Goal: Transaction & Acquisition: Purchase product/service

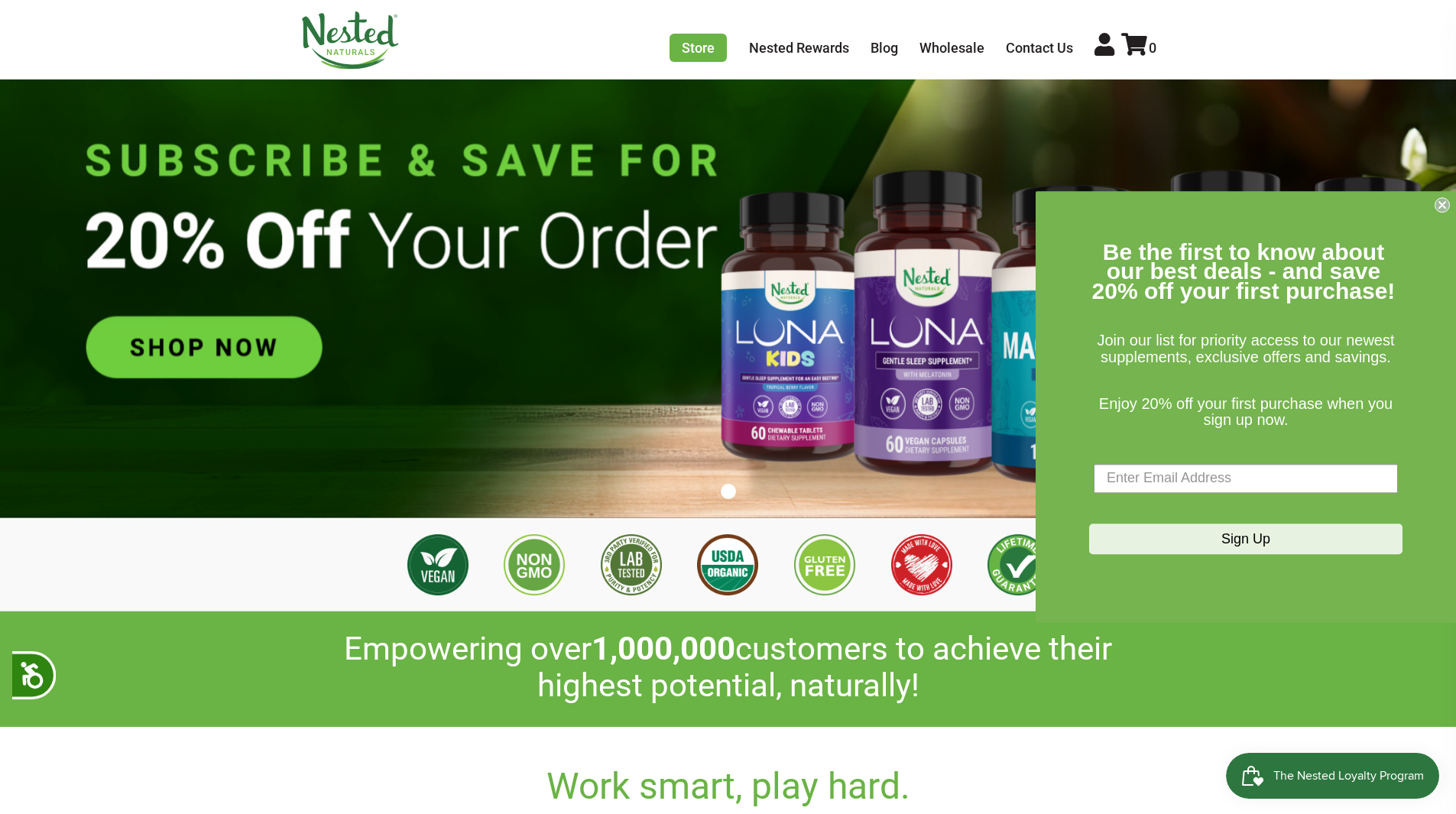
scroll to position [306, 0]
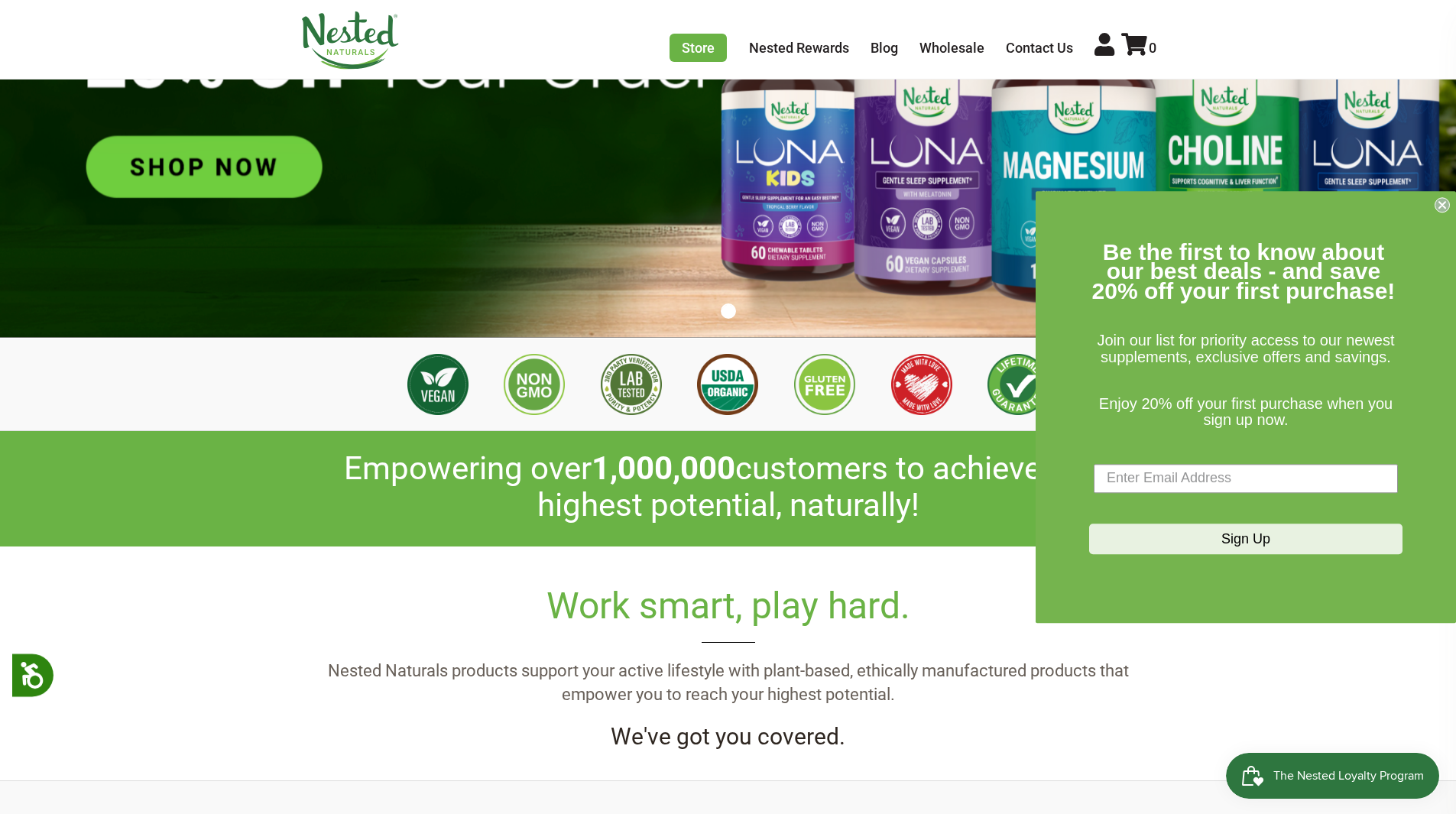
click at [221, 167] on img at bounding box center [728, 81] width 1456 height 511
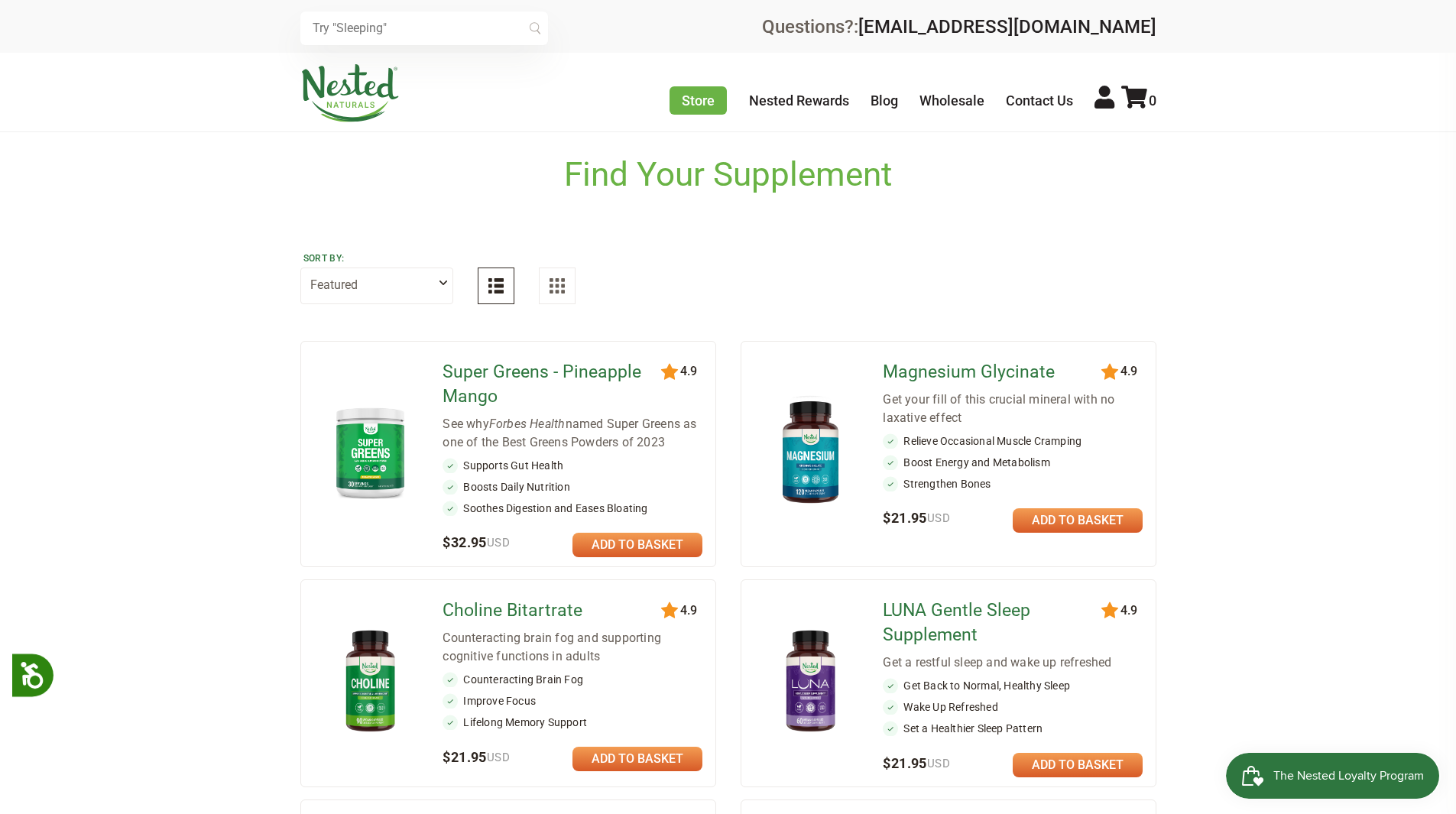
click at [587, 544] on link at bounding box center [637, 545] width 130 height 24
click at [1045, 524] on link at bounding box center [1077, 521] width 130 height 24
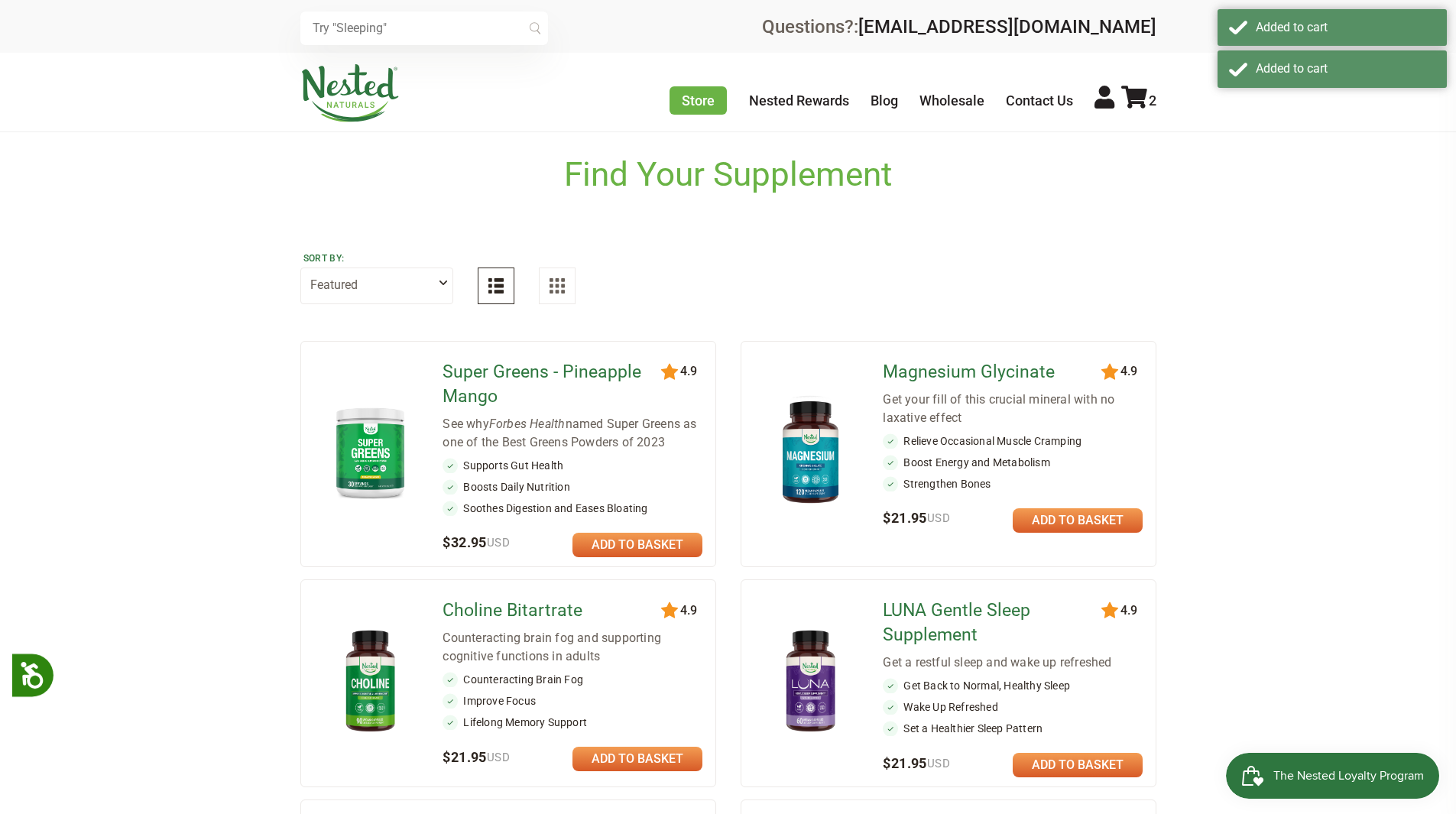
click at [1067, 761] on link at bounding box center [1077, 764] width 130 height 24
click at [613, 762] on link at bounding box center [637, 759] width 130 height 24
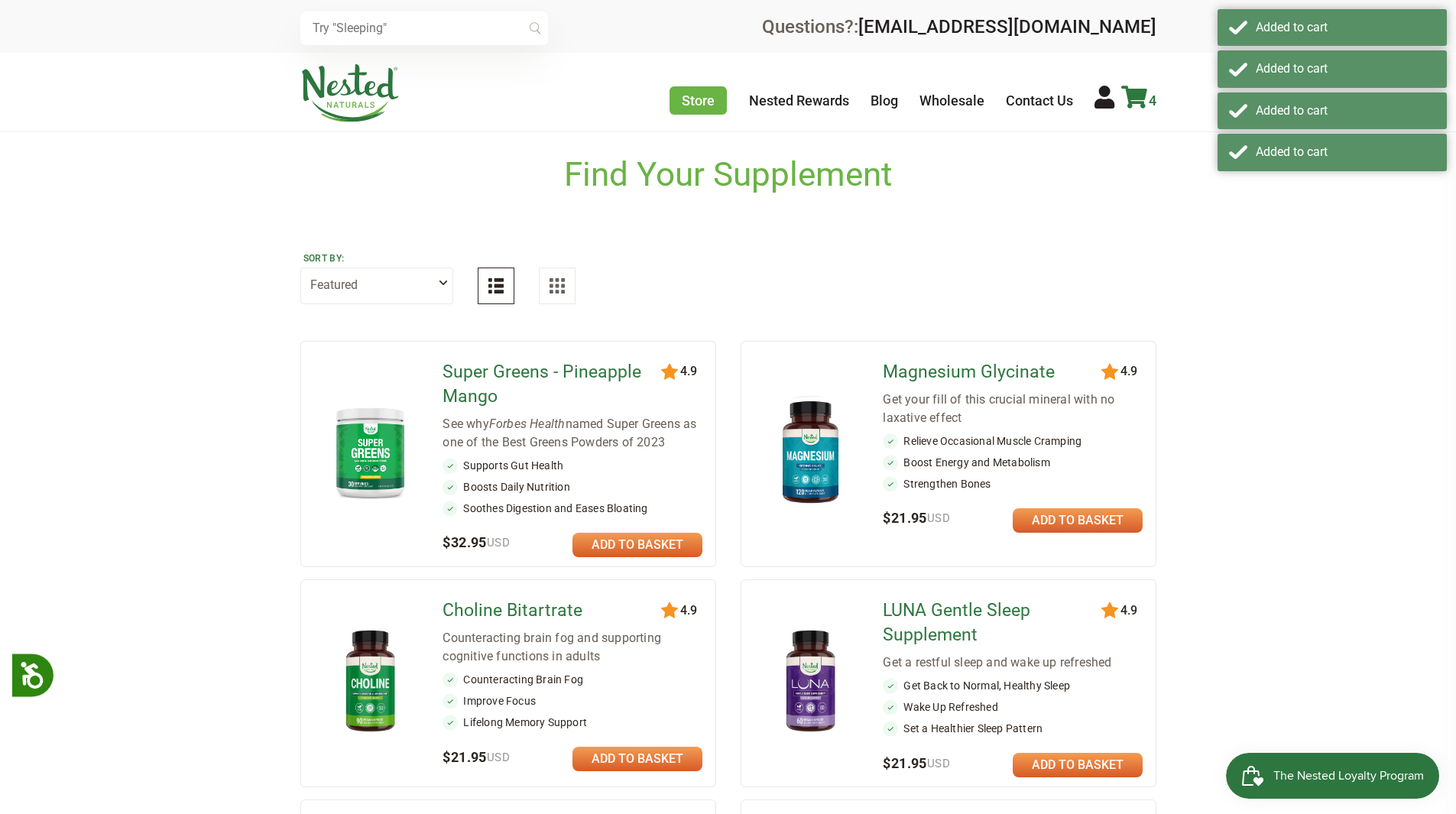
click at [1128, 98] on icon at bounding box center [1134, 97] width 26 height 23
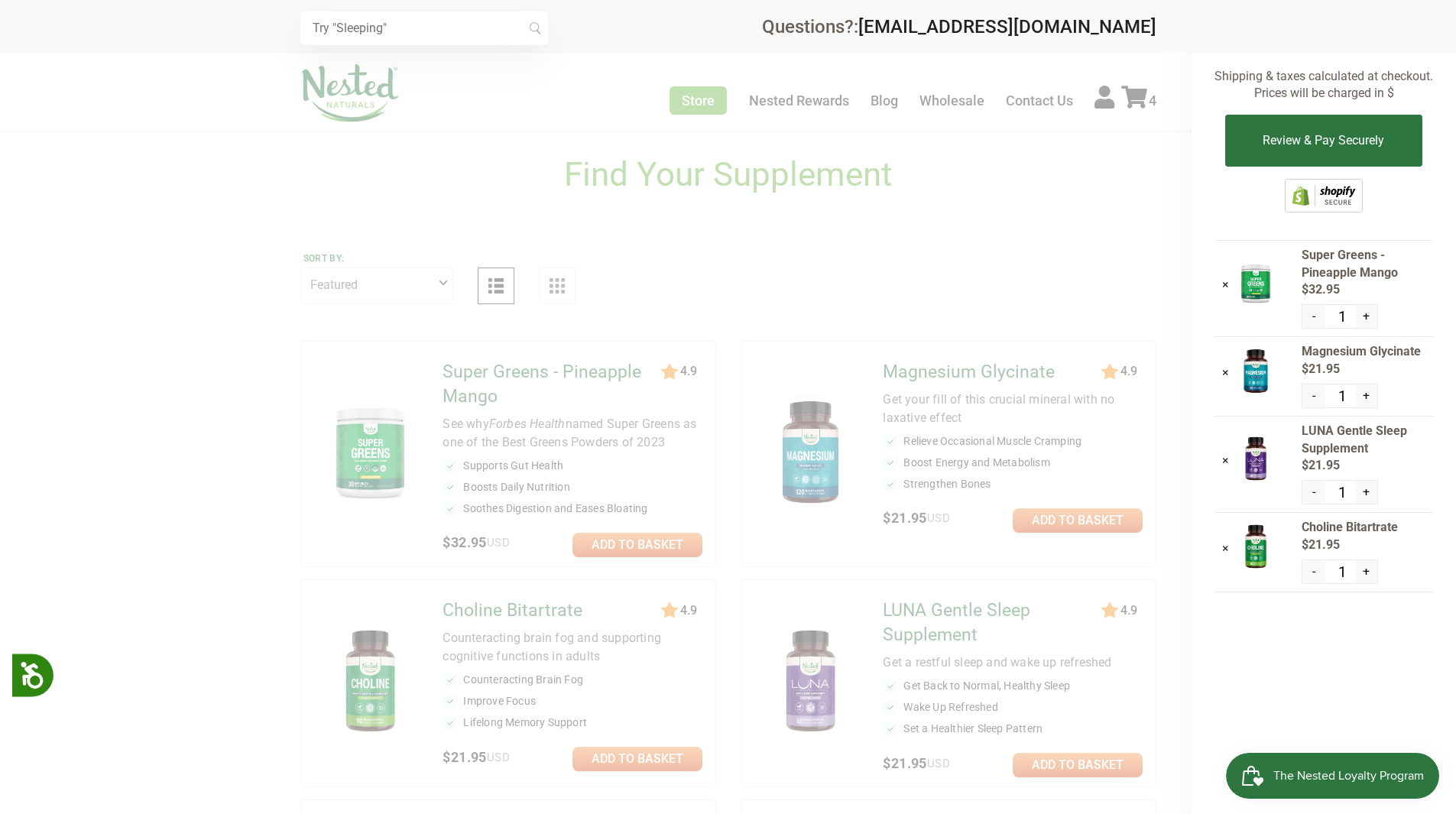
drag, startPoint x: 1356, startPoint y: 132, endPoint x: 1288, endPoint y: 169, distance: 77.4
click at [1356, 132] on button "Review & Pay Securely" at bounding box center [1324, 141] width 196 height 52
